Goal: Navigation & Orientation: Find specific page/section

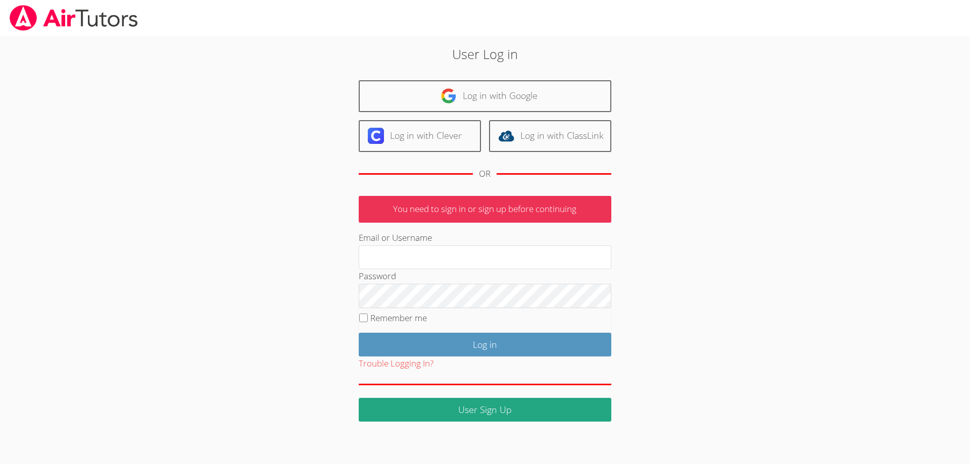
click at [504, 101] on link "Log in with Google" at bounding box center [485, 96] width 253 height 32
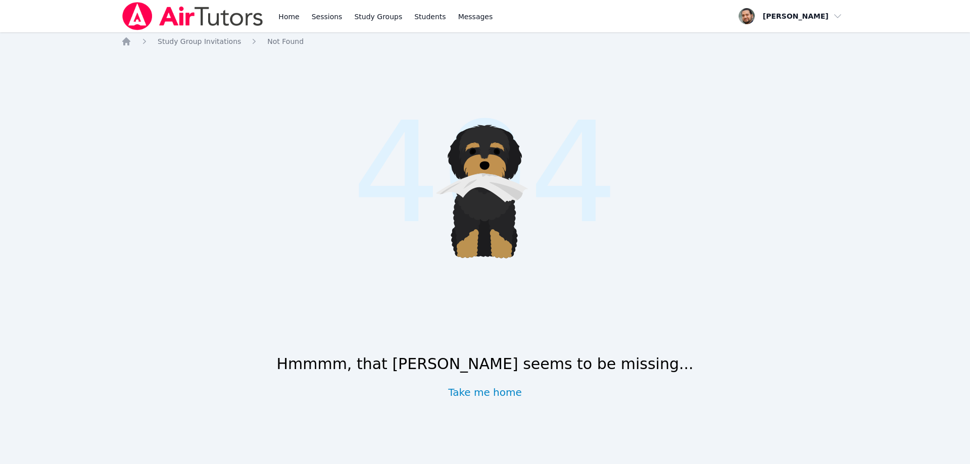
click at [216, 19] on img at bounding box center [192, 16] width 143 height 28
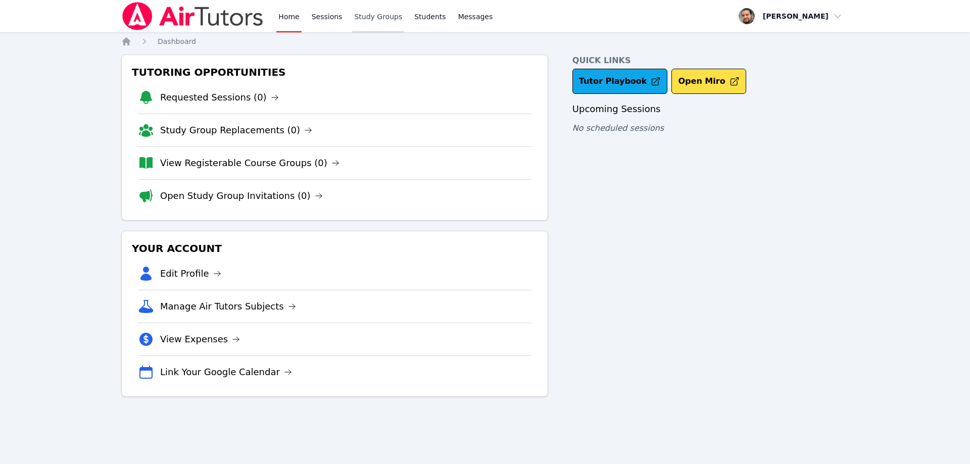
click at [374, 17] on link "Study Groups" at bounding box center [378, 16] width 52 height 32
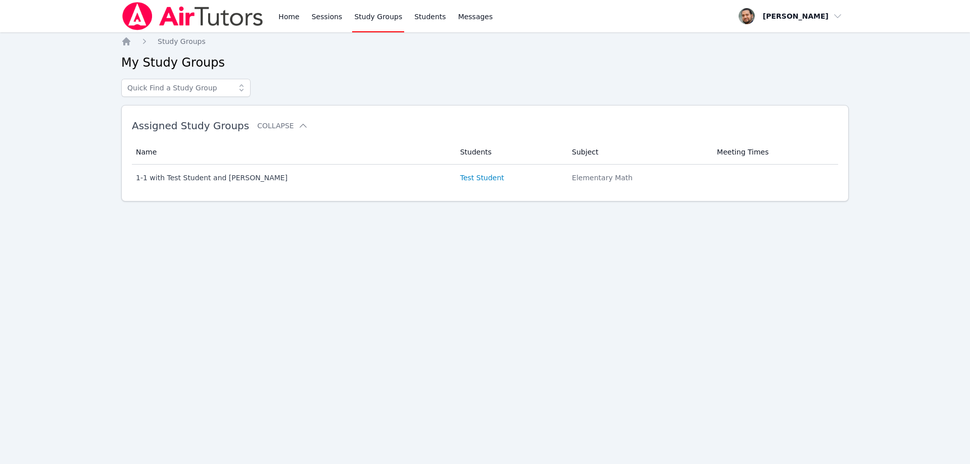
click at [242, 93] on span at bounding box center [241, 88] width 18 height 18
click at [243, 84] on icon at bounding box center [242, 88] width 10 height 10
click at [312, 21] on link "Sessions" at bounding box center [327, 16] width 35 height 32
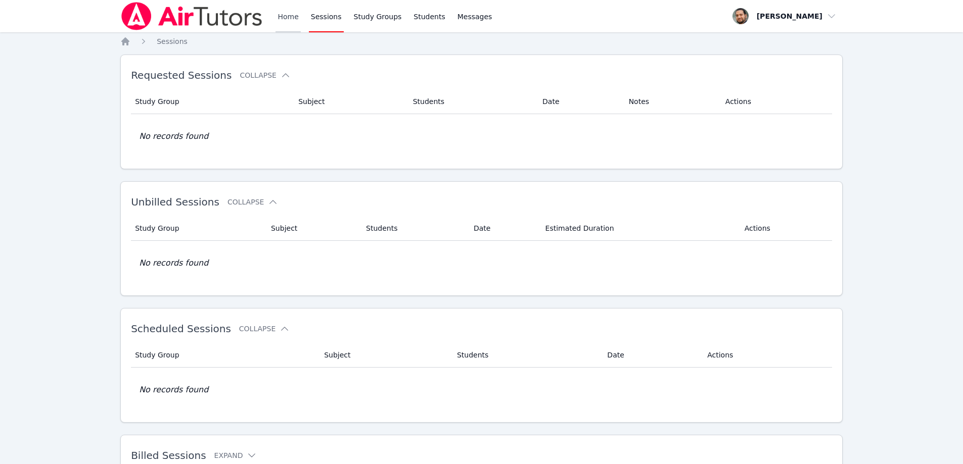
click at [284, 21] on link "Home" at bounding box center [287, 16] width 25 height 32
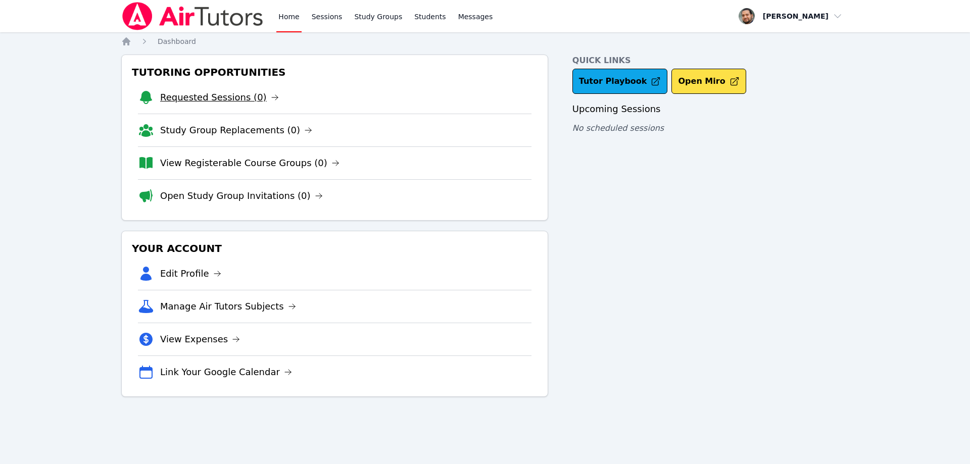
click at [200, 97] on link "Requested Sessions (0)" at bounding box center [219, 97] width 119 height 14
